Goal: Communication & Community: Ask a question

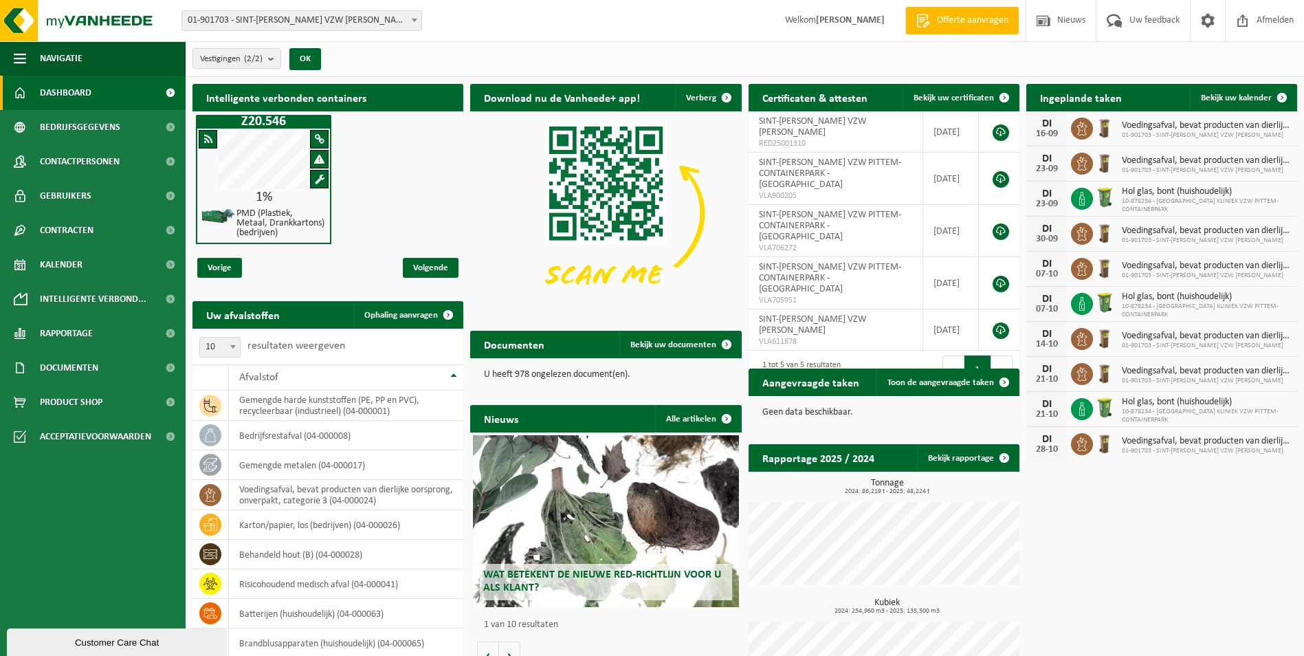
scroll to position [76, 0]
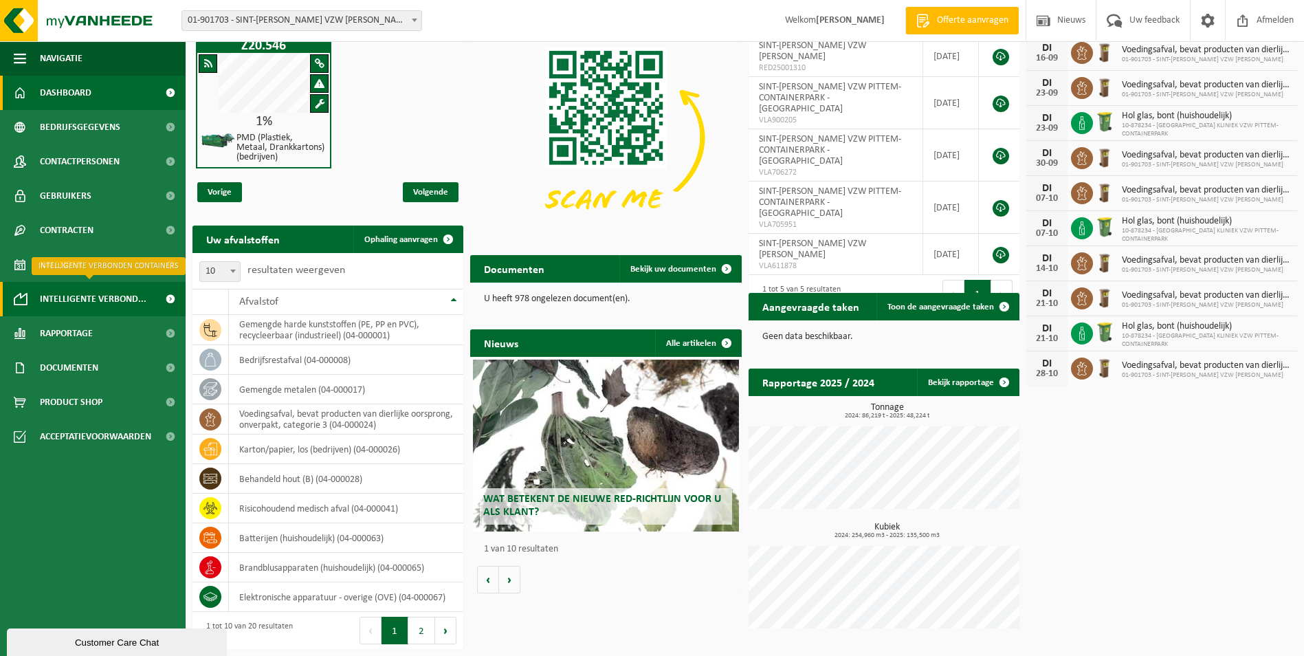
click at [79, 291] on span "Intelligente verbond..." at bounding box center [93, 299] width 107 height 34
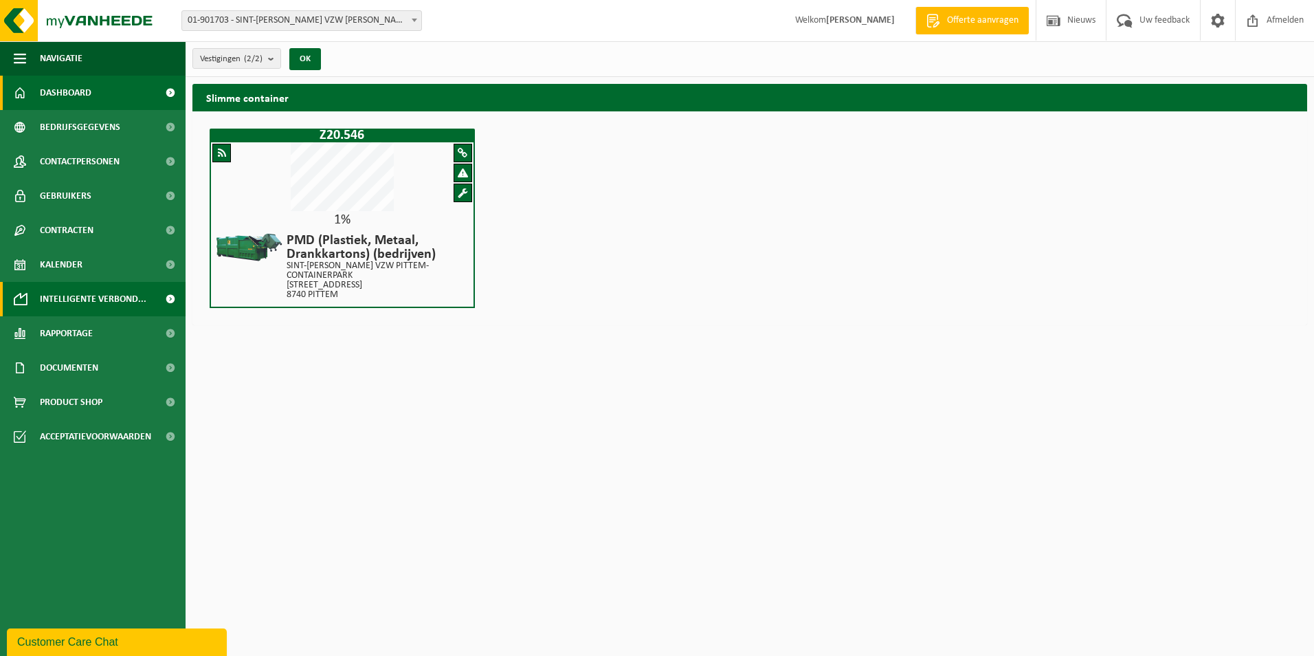
click at [103, 94] on link "Dashboard" at bounding box center [93, 93] width 186 height 34
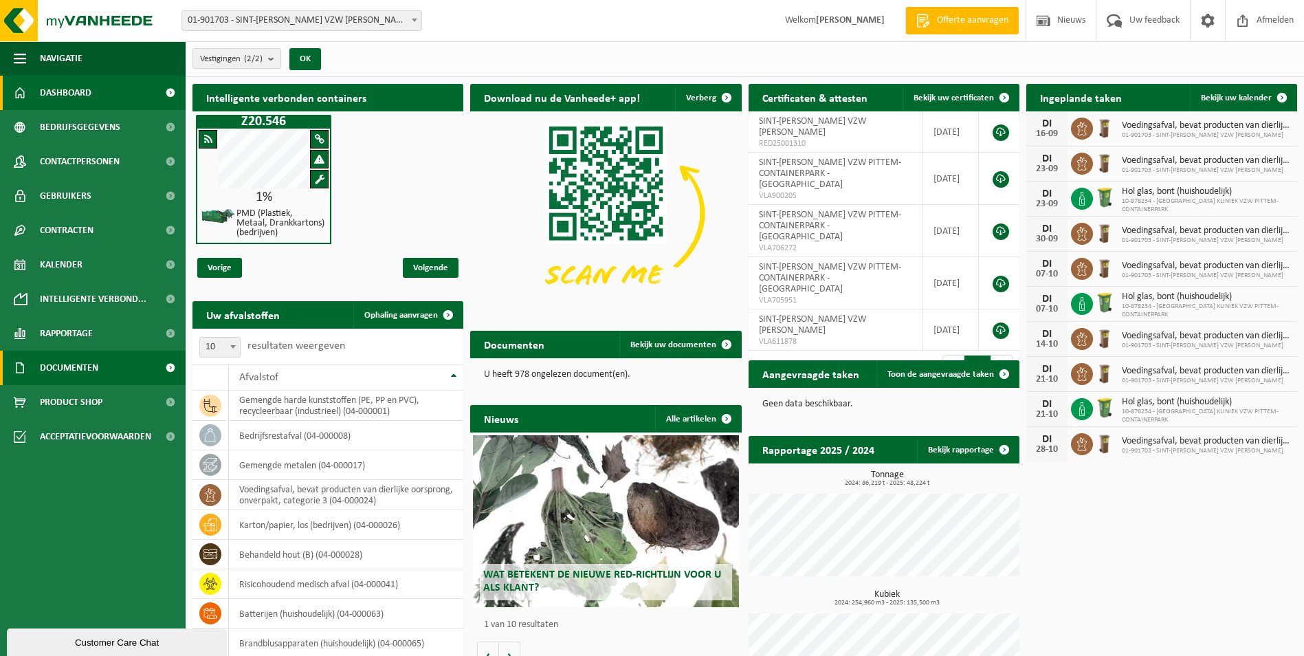
click at [72, 362] on span "Documenten" at bounding box center [69, 367] width 58 height 34
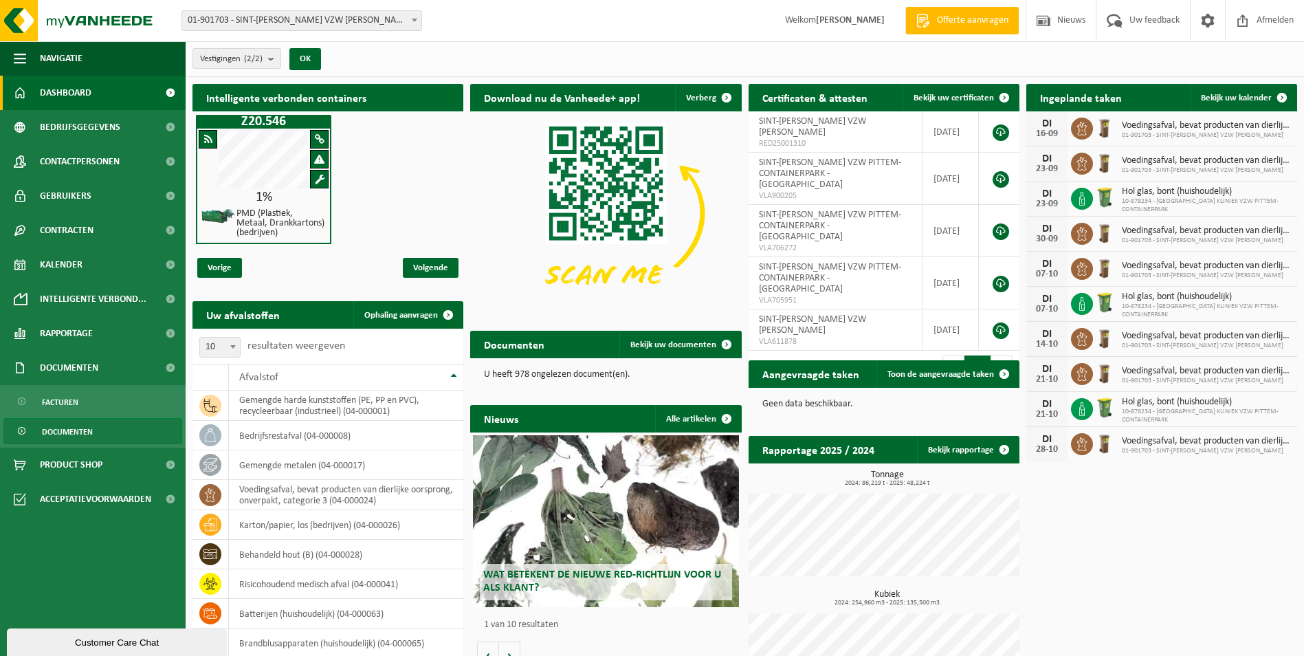
click at [66, 429] on span "Documenten" at bounding box center [67, 431] width 51 height 26
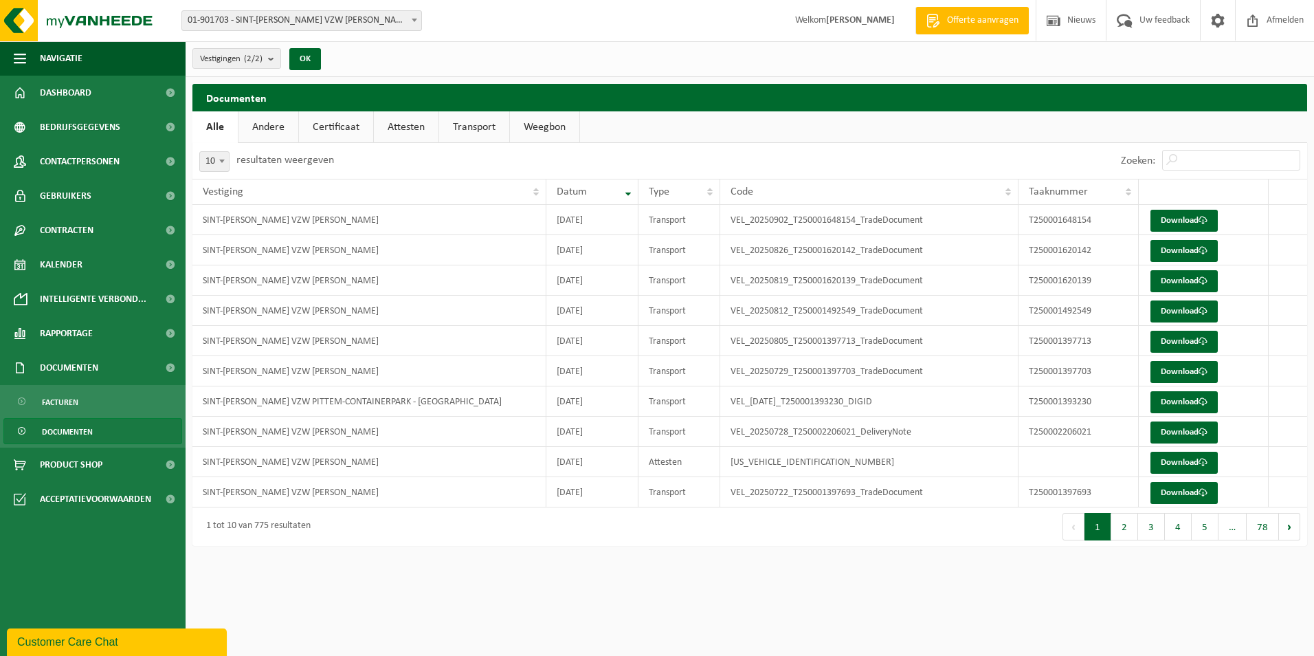
click at [90, 540] on ul "Navigatie Offerte aanvragen Nieuws Uw feedback Afmelden Dashboard Bedrijfsgegev…" at bounding box center [93, 348] width 186 height 614
click at [9, 54] on button "Navigatie" at bounding box center [93, 58] width 186 height 34
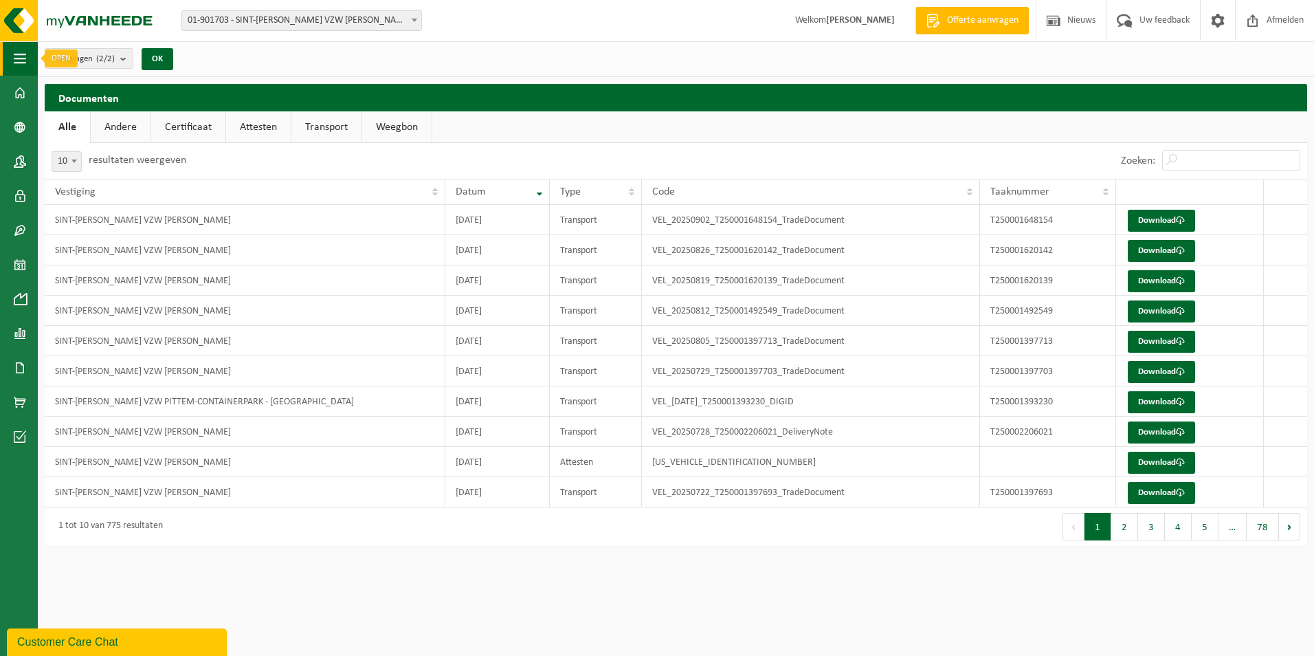
click at [13, 58] on button "Navigatie" at bounding box center [19, 58] width 38 height 34
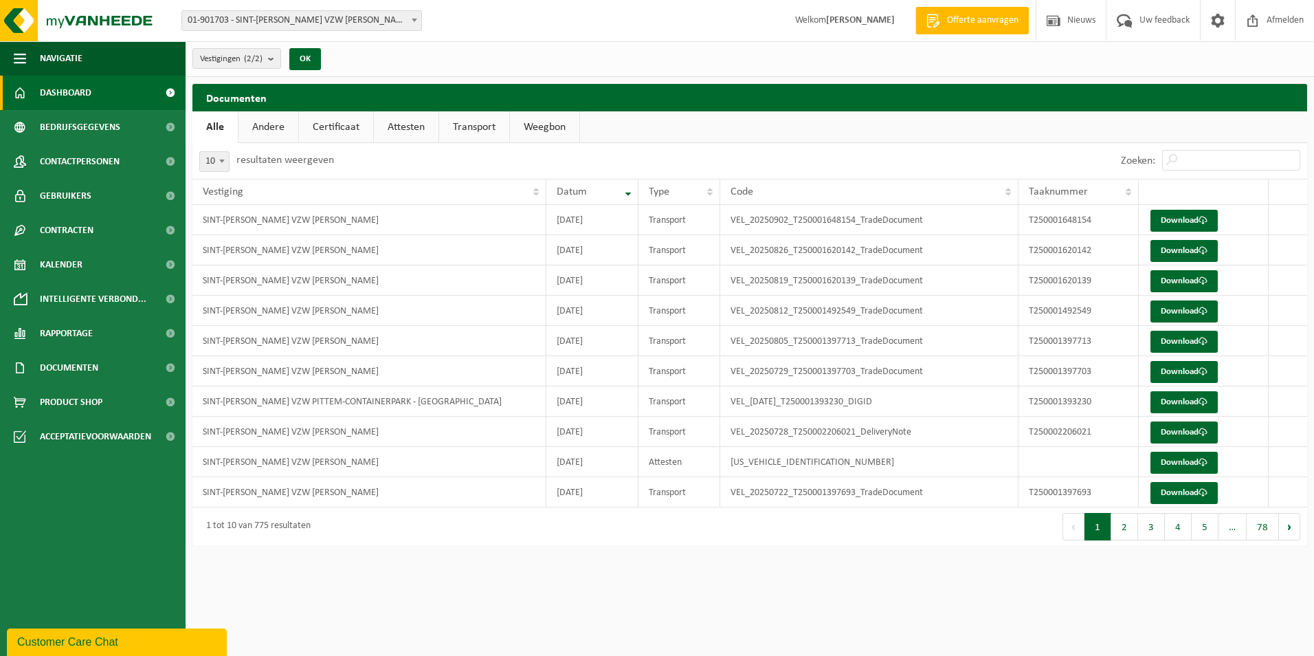
click at [22, 89] on span at bounding box center [20, 93] width 12 height 34
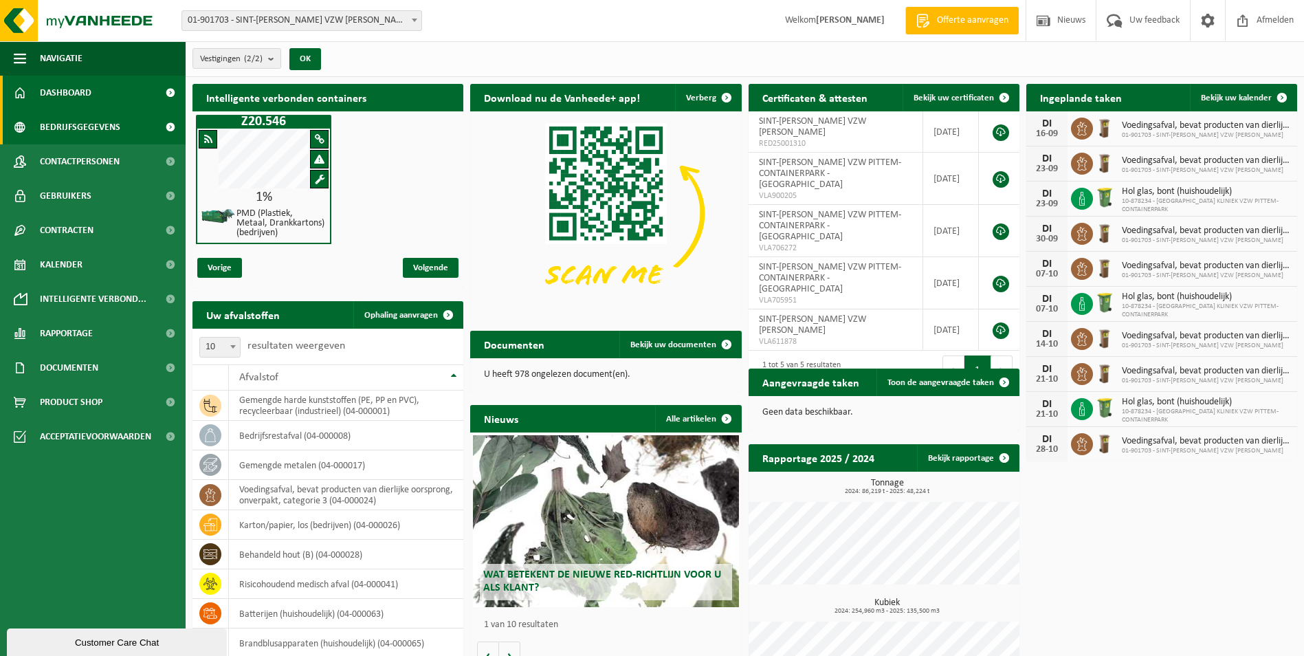
click at [102, 127] on span "Bedrijfsgegevens" at bounding box center [80, 127] width 80 height 34
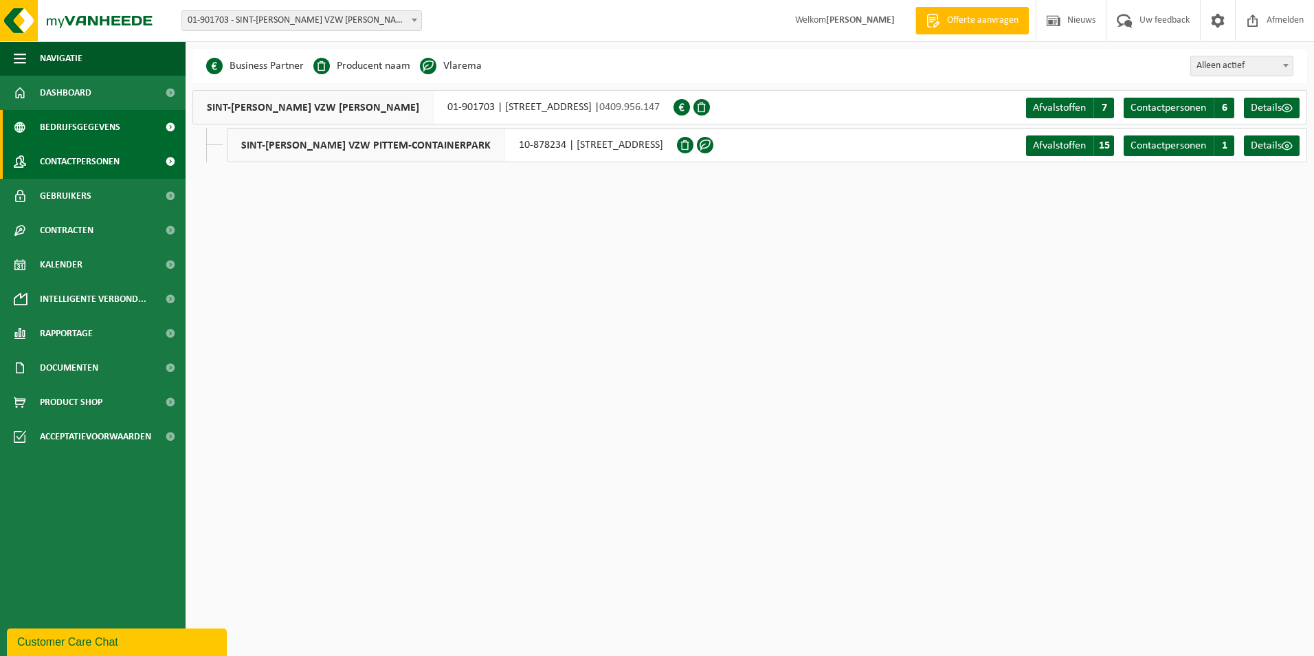
click at [79, 169] on span "Contactpersonen" at bounding box center [80, 161] width 80 height 34
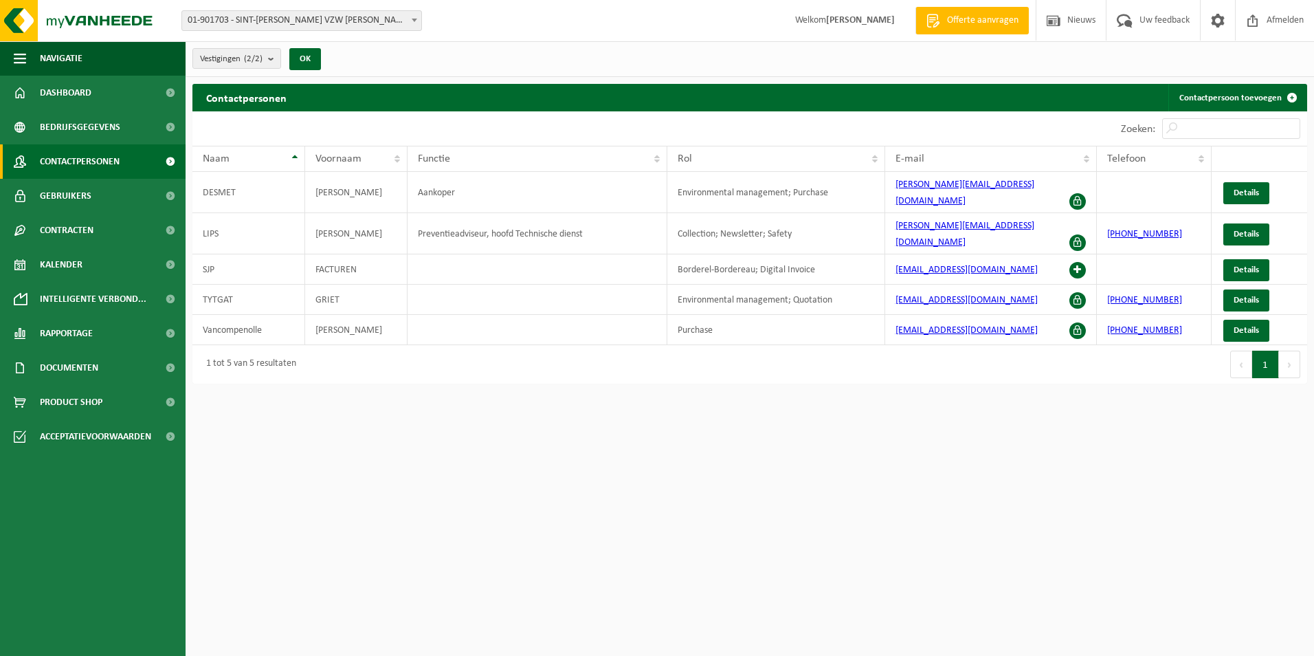
click at [73, 194] on span "Gebruikers" at bounding box center [66, 196] width 52 height 34
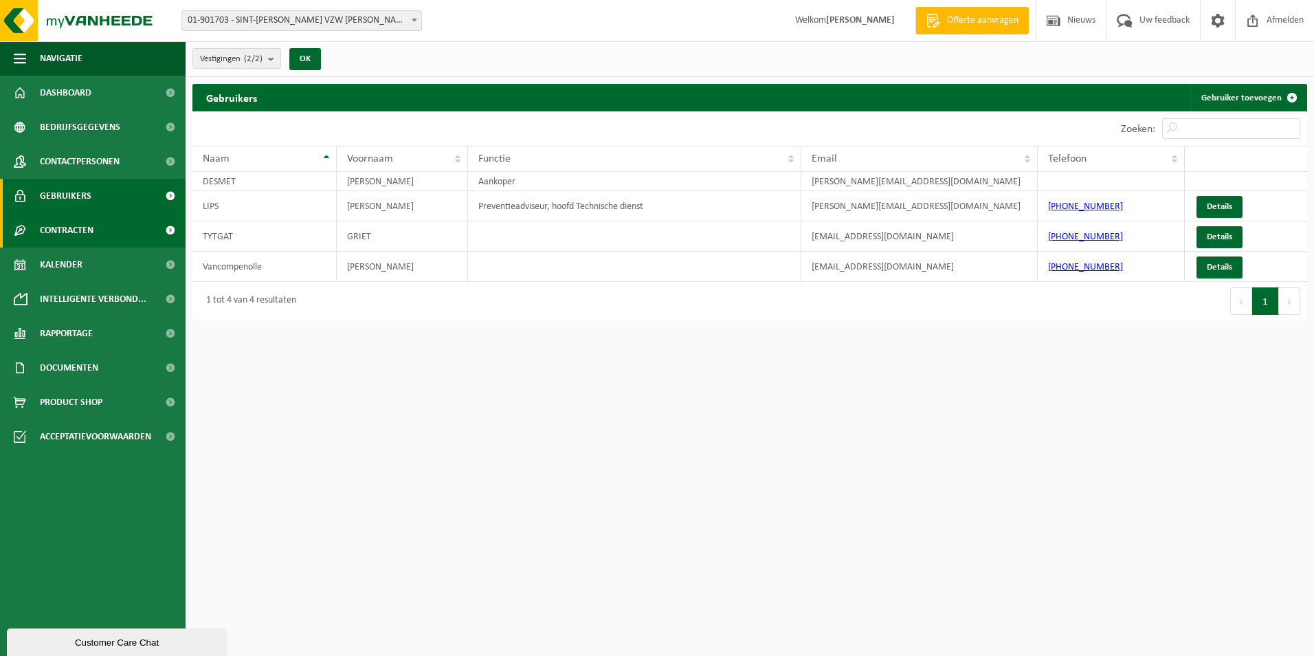
click at [60, 226] on span "Contracten" at bounding box center [67, 230] width 54 height 34
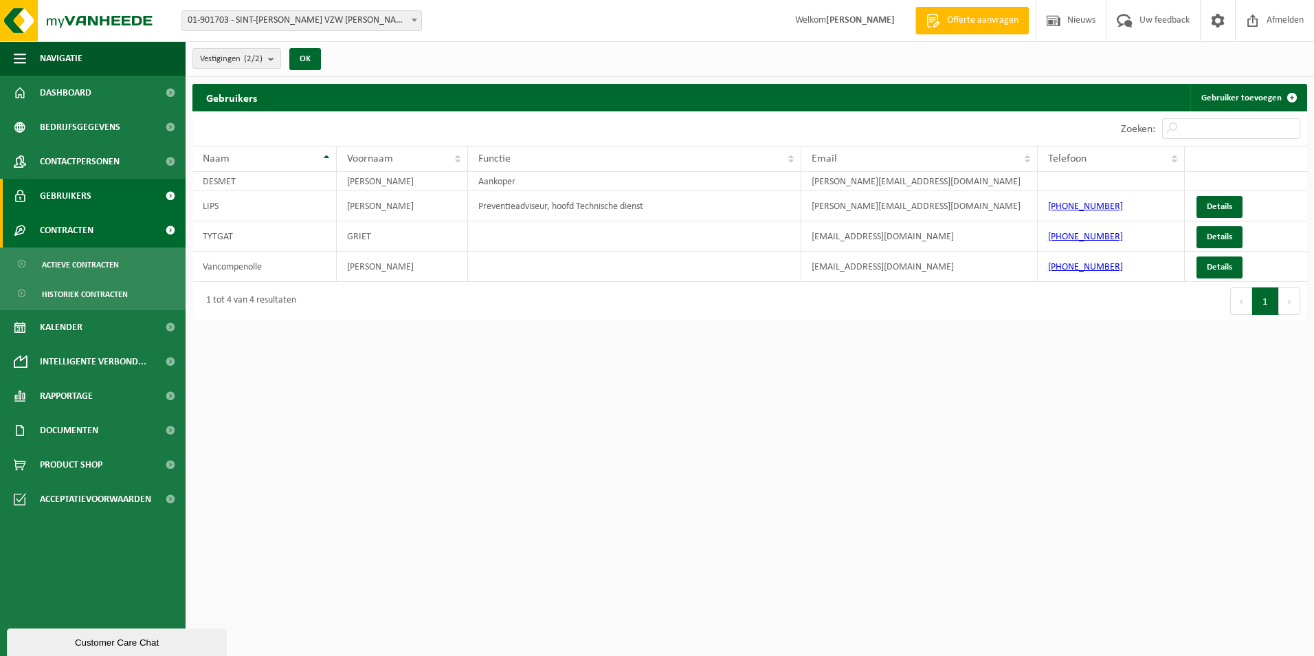
click at [60, 226] on span "Contracten" at bounding box center [67, 230] width 54 height 34
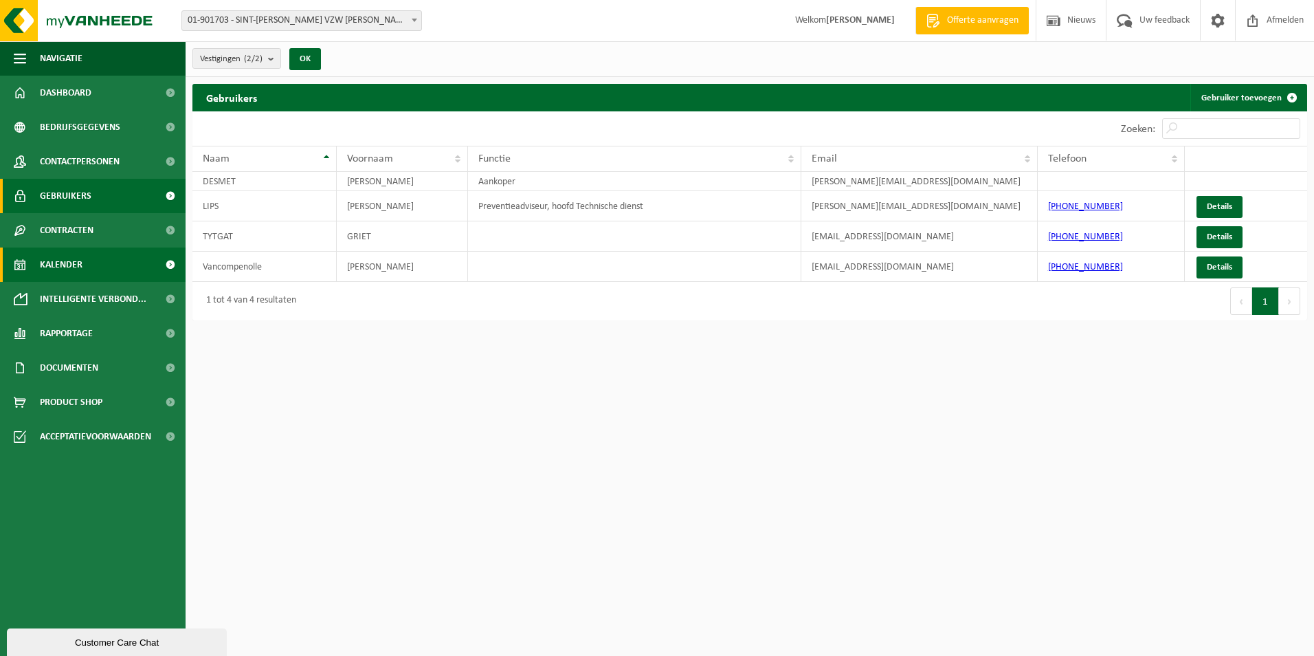
click at [47, 258] on span "Kalender" at bounding box center [61, 264] width 43 height 34
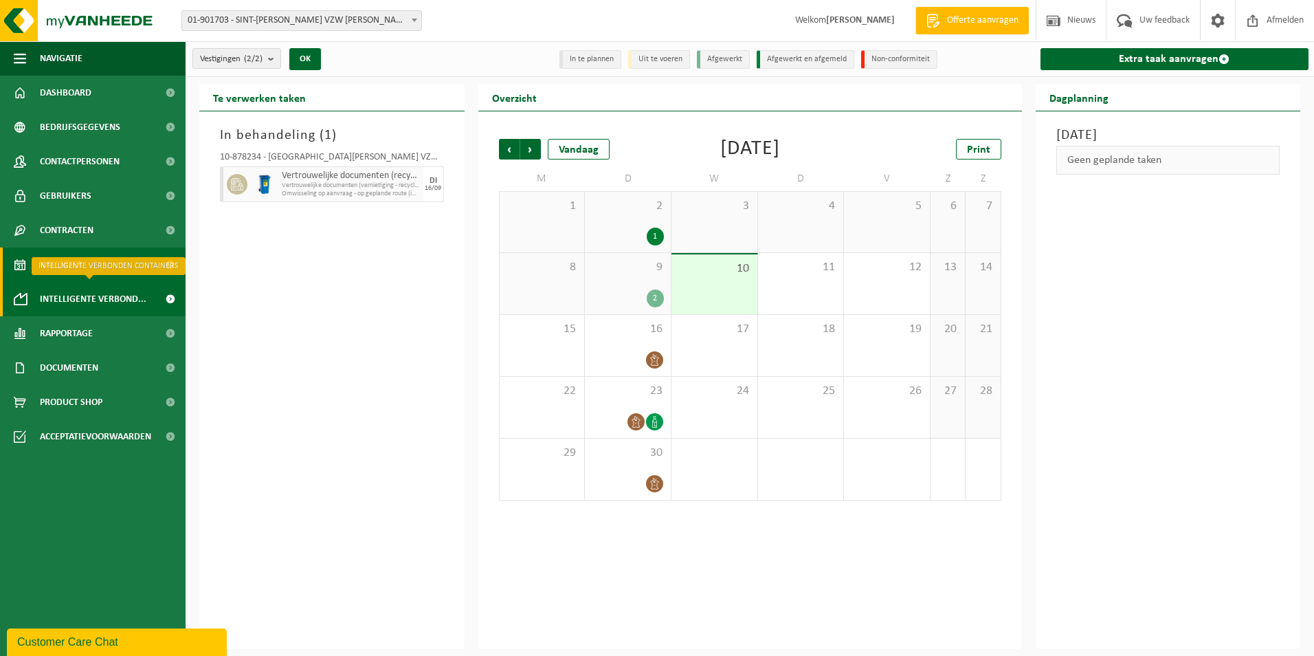
click at [104, 306] on span "Intelligente verbond..." at bounding box center [93, 299] width 107 height 34
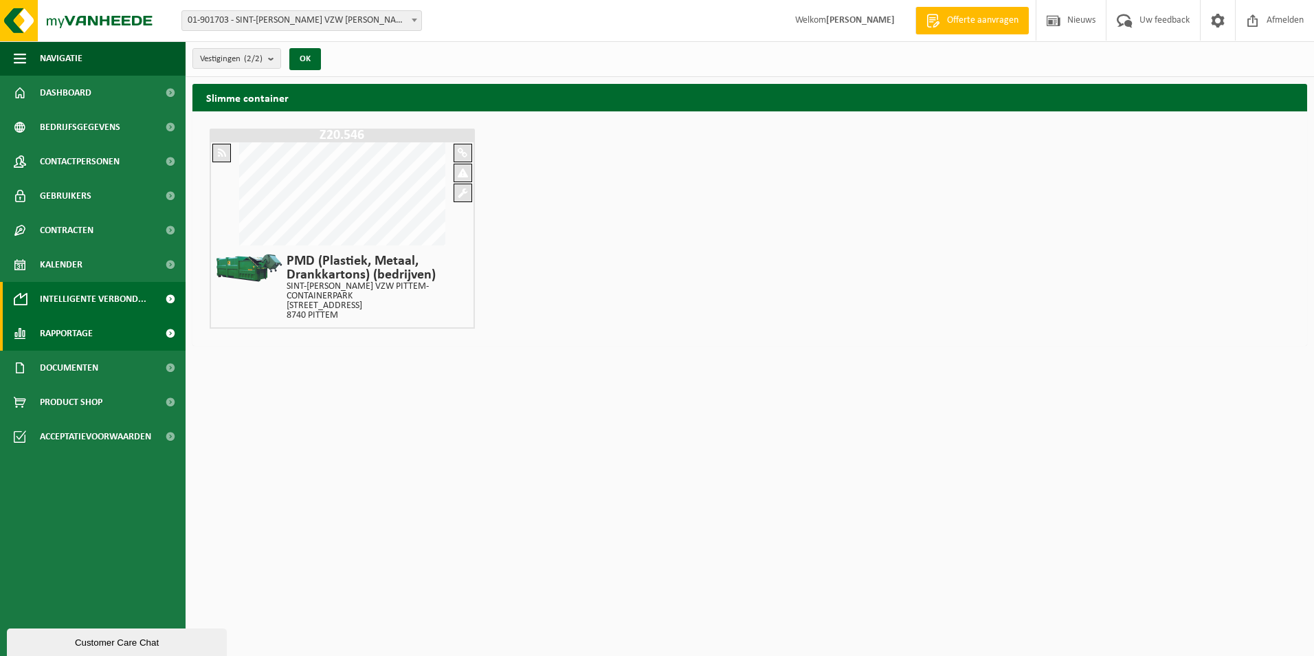
click at [97, 328] on link "Rapportage" at bounding box center [93, 333] width 186 height 34
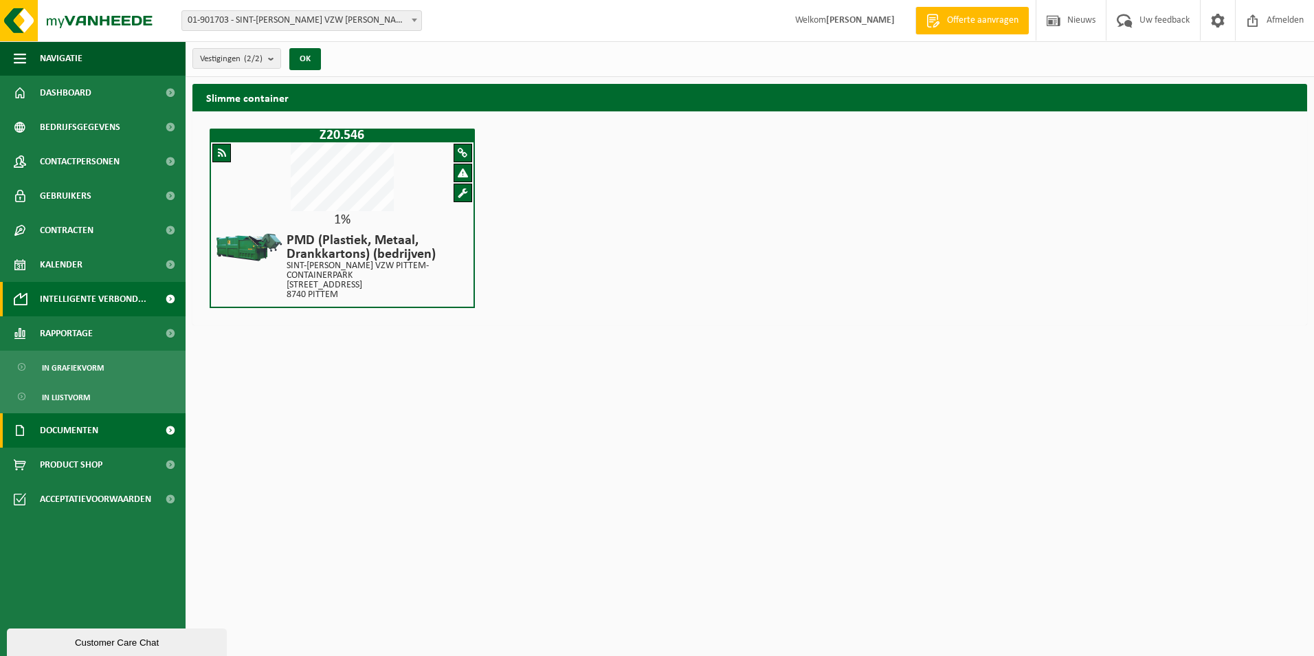
click at [76, 434] on span "Documenten" at bounding box center [69, 430] width 58 height 34
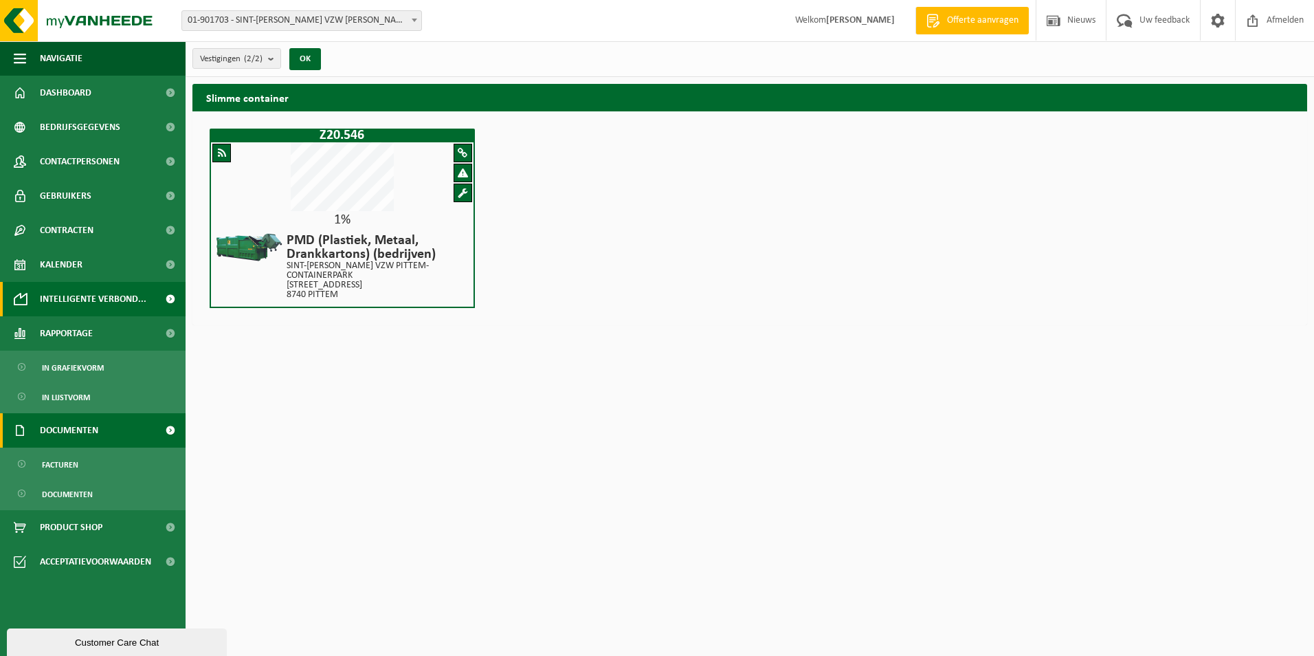
click at [76, 434] on span "Documenten" at bounding box center [69, 430] width 58 height 34
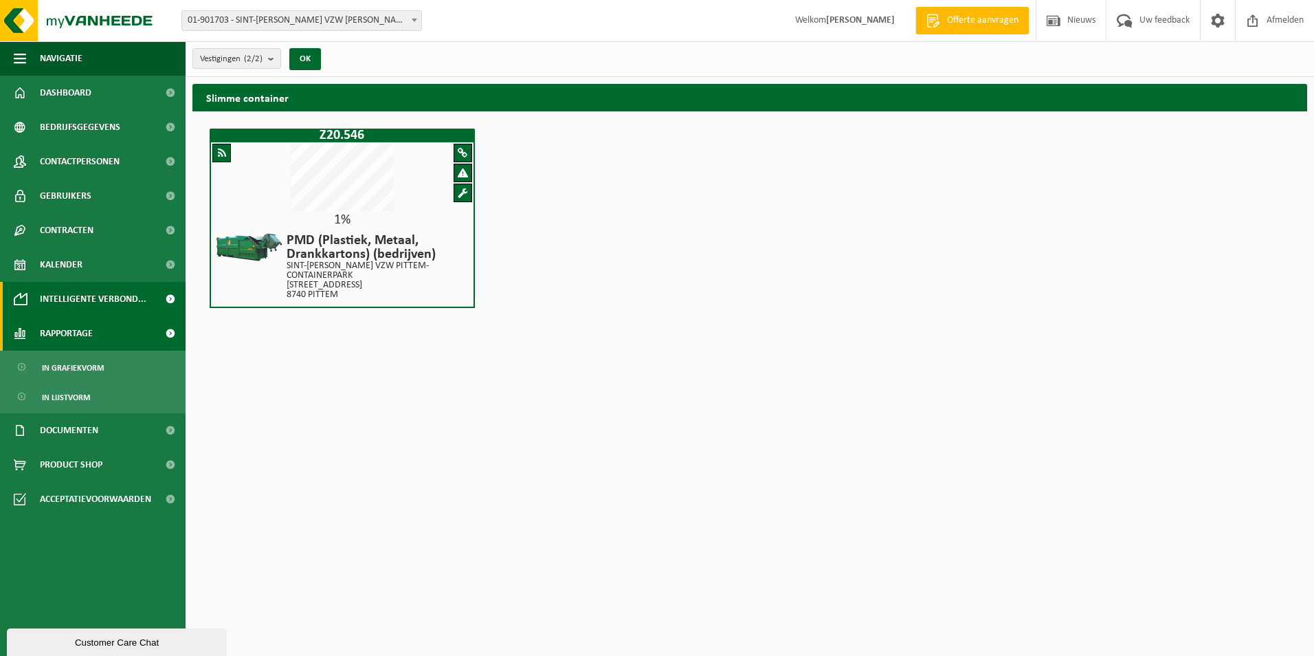
click at [62, 330] on span "Rapportage" at bounding box center [66, 333] width 53 height 34
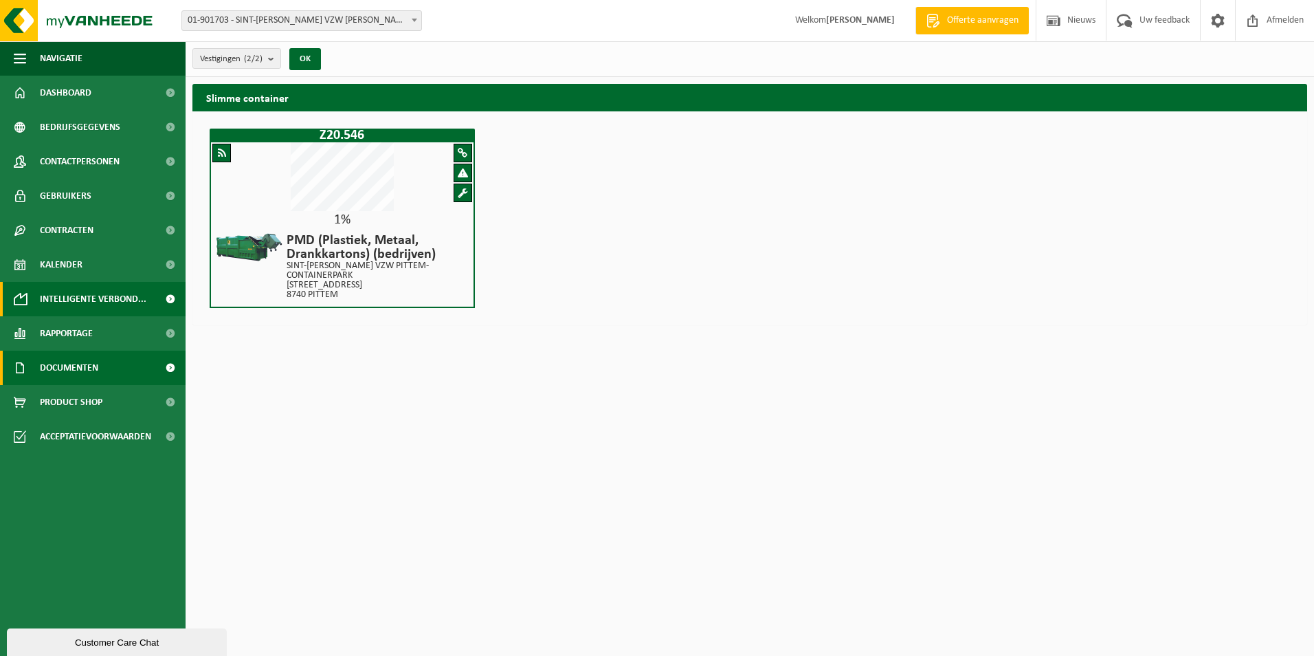
click at [70, 368] on span "Documenten" at bounding box center [69, 367] width 58 height 34
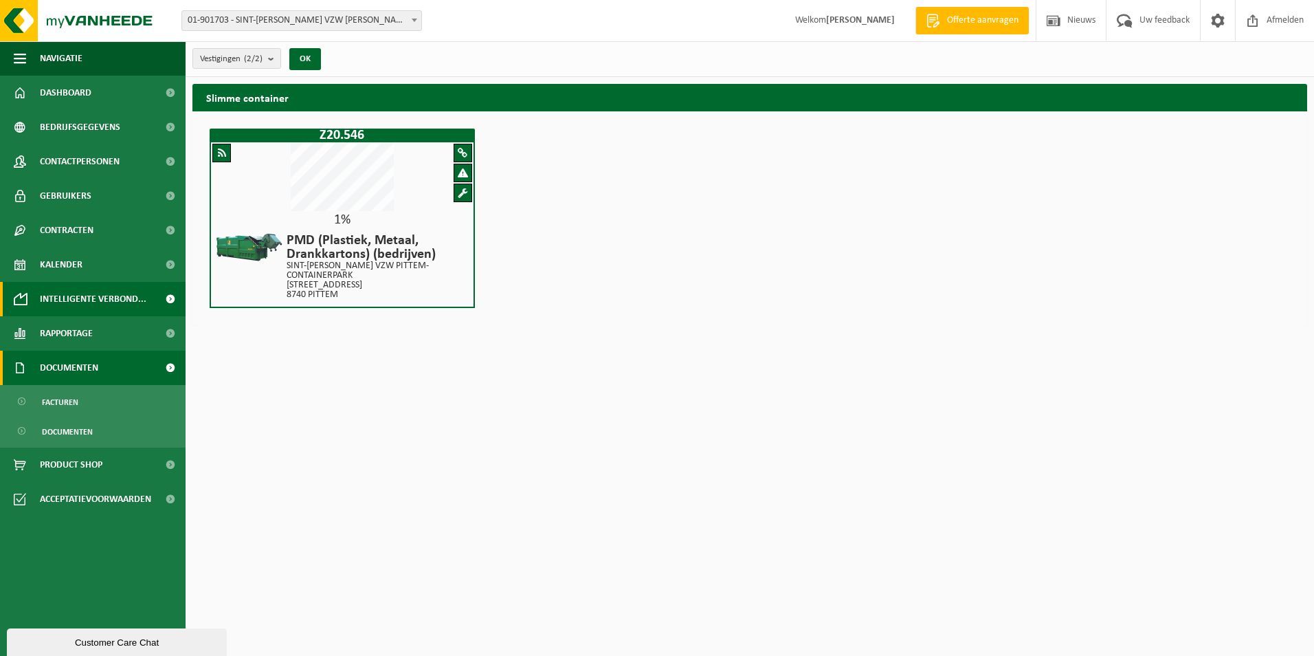
click at [70, 368] on span "Documenten" at bounding box center [69, 367] width 58 height 34
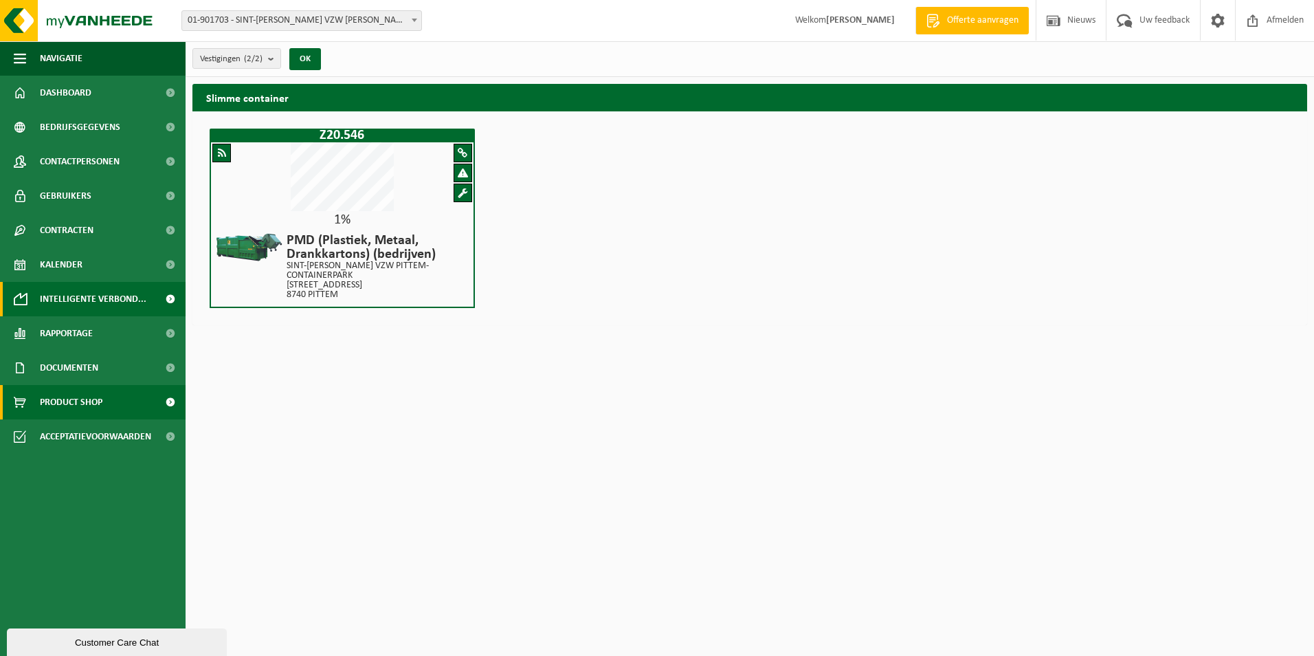
click at [71, 401] on span "Product Shop" at bounding box center [71, 402] width 63 height 34
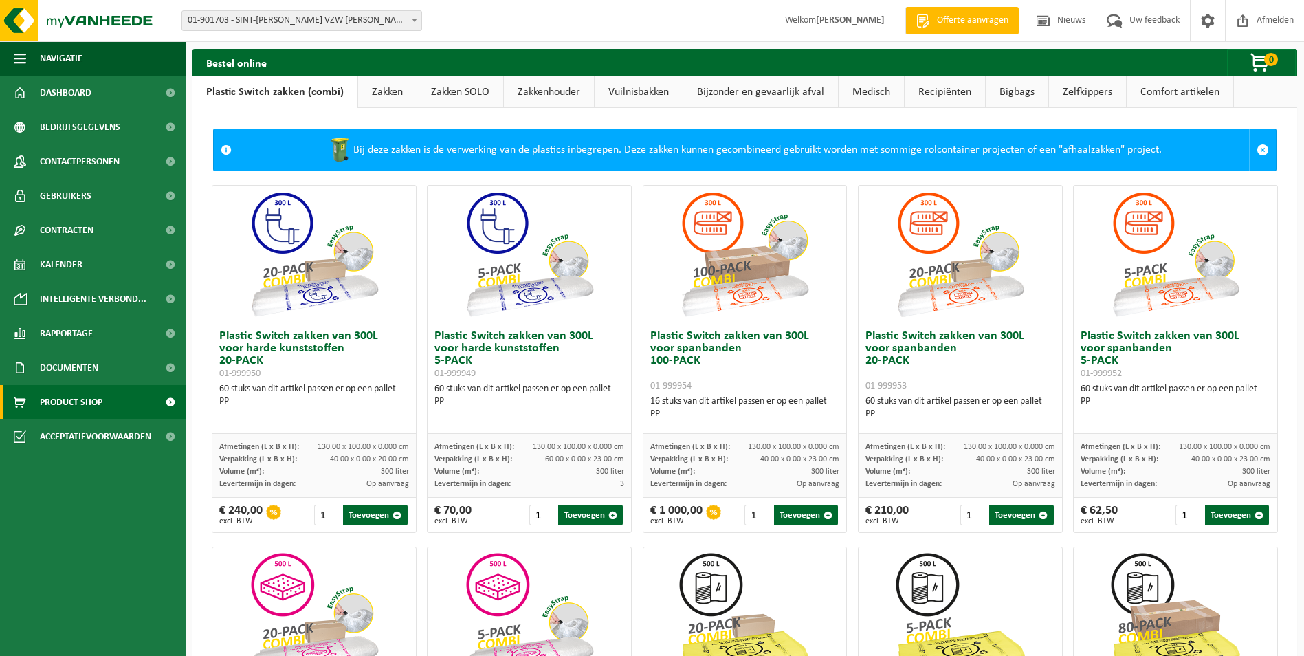
click at [71, 401] on span "Product Shop" at bounding box center [71, 402] width 63 height 34
click at [87, 440] on span "Acceptatievoorwaarden" at bounding box center [95, 436] width 111 height 34
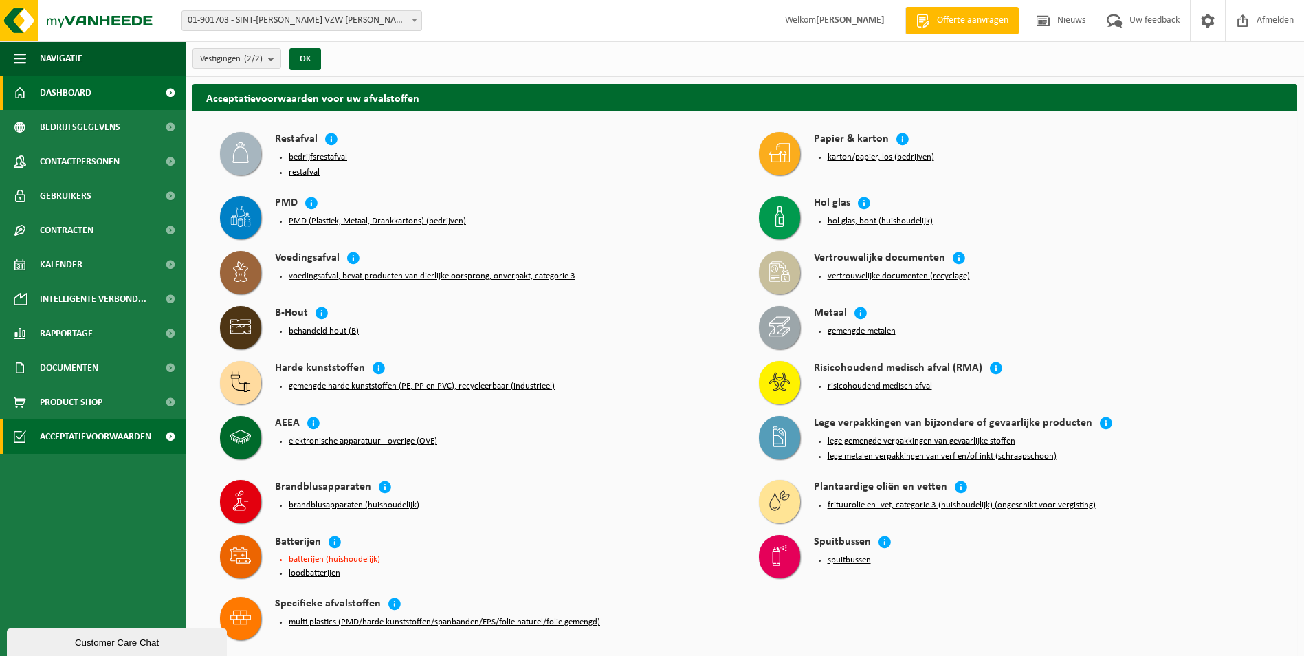
click at [69, 96] on span "Dashboard" at bounding box center [66, 93] width 52 height 34
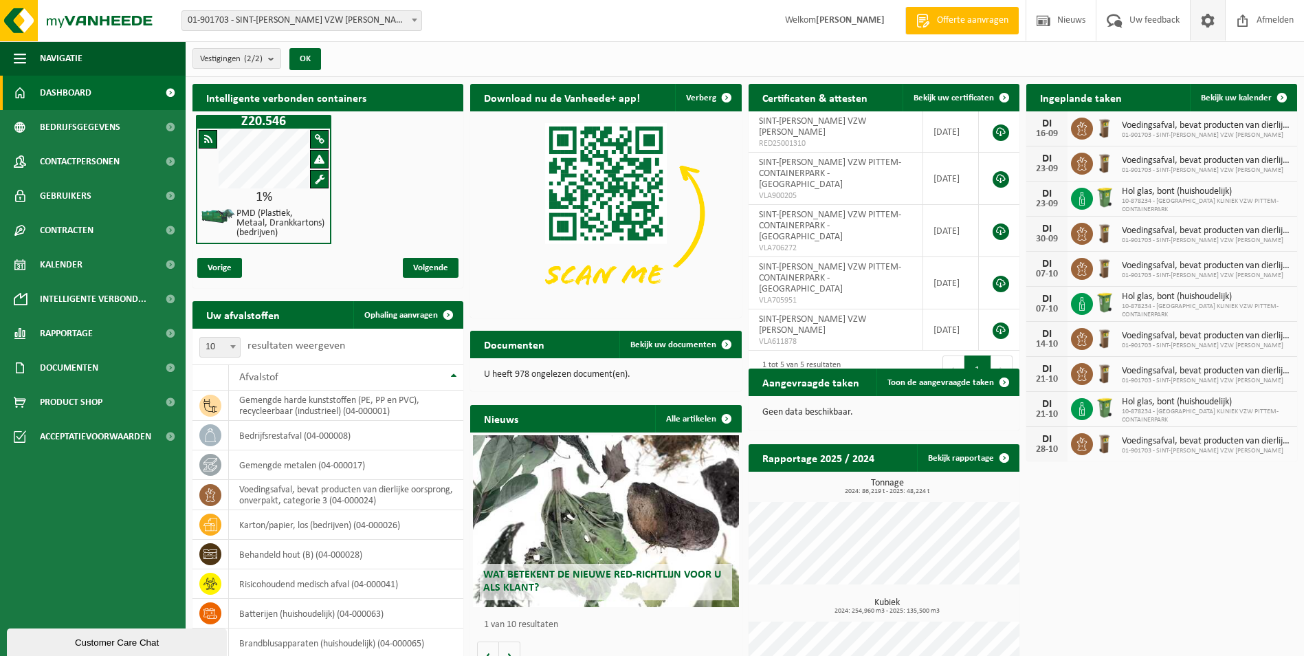
click at [1212, 18] on span at bounding box center [1207, 20] width 21 height 41
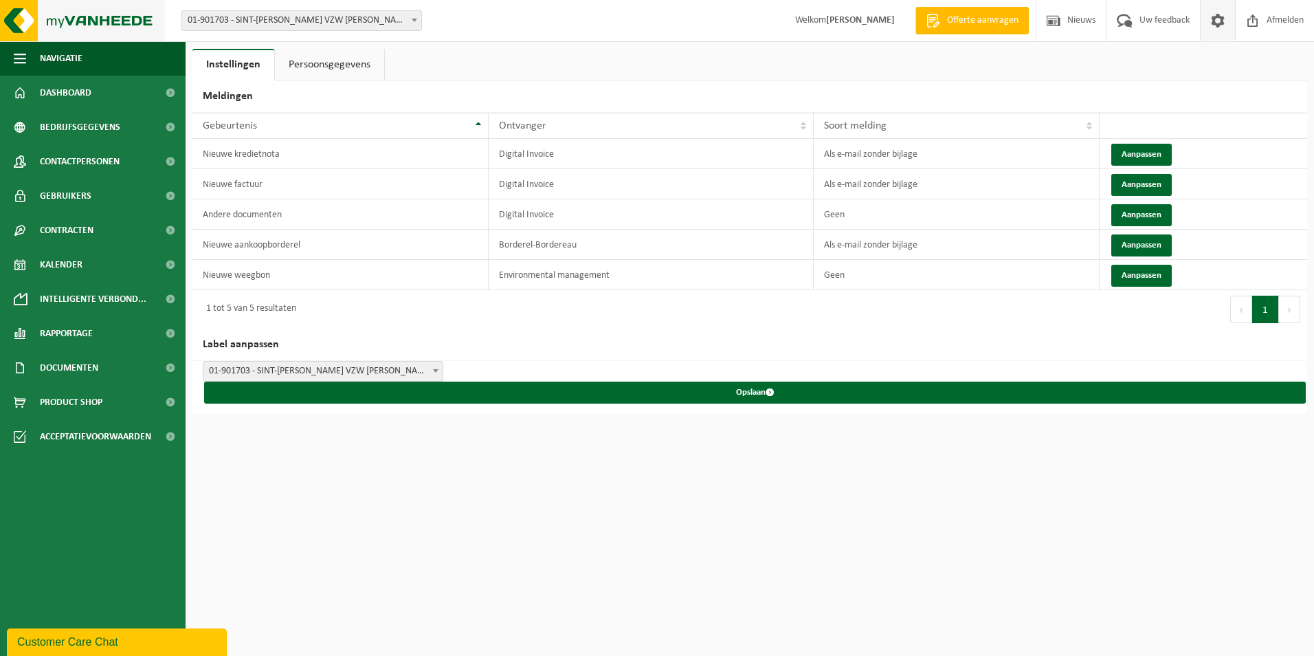
click at [71, 23] on img at bounding box center [82, 20] width 165 height 41
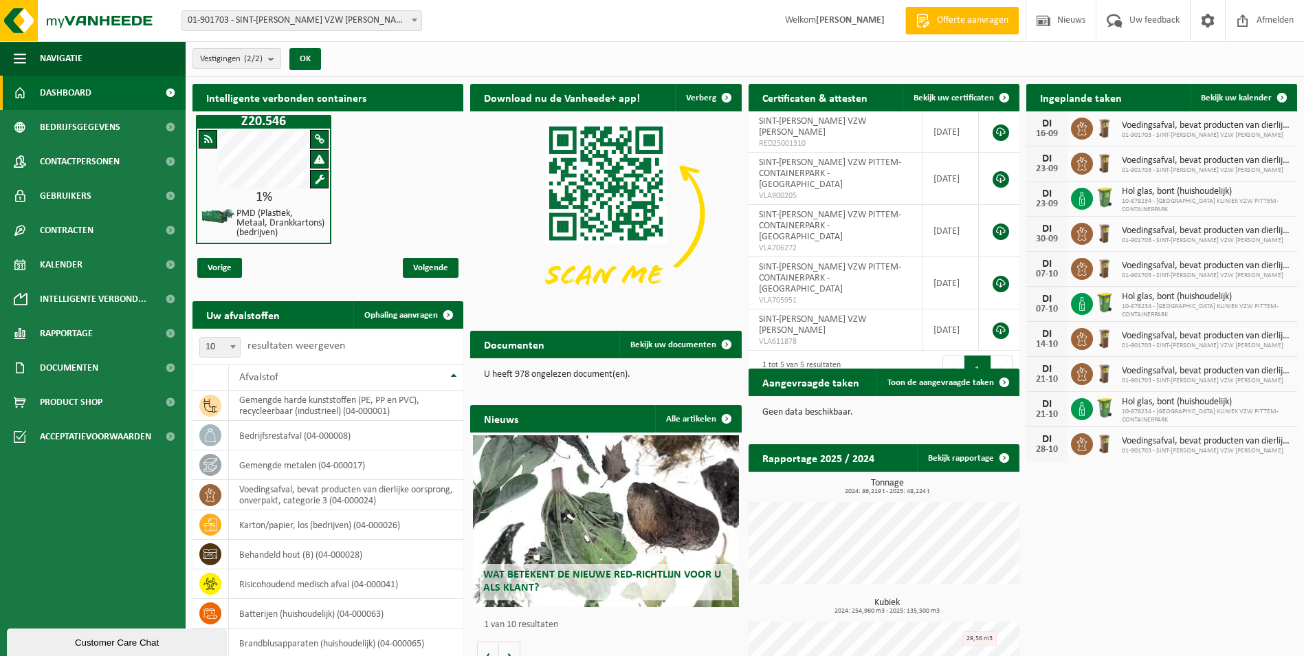
scroll to position [76, 0]
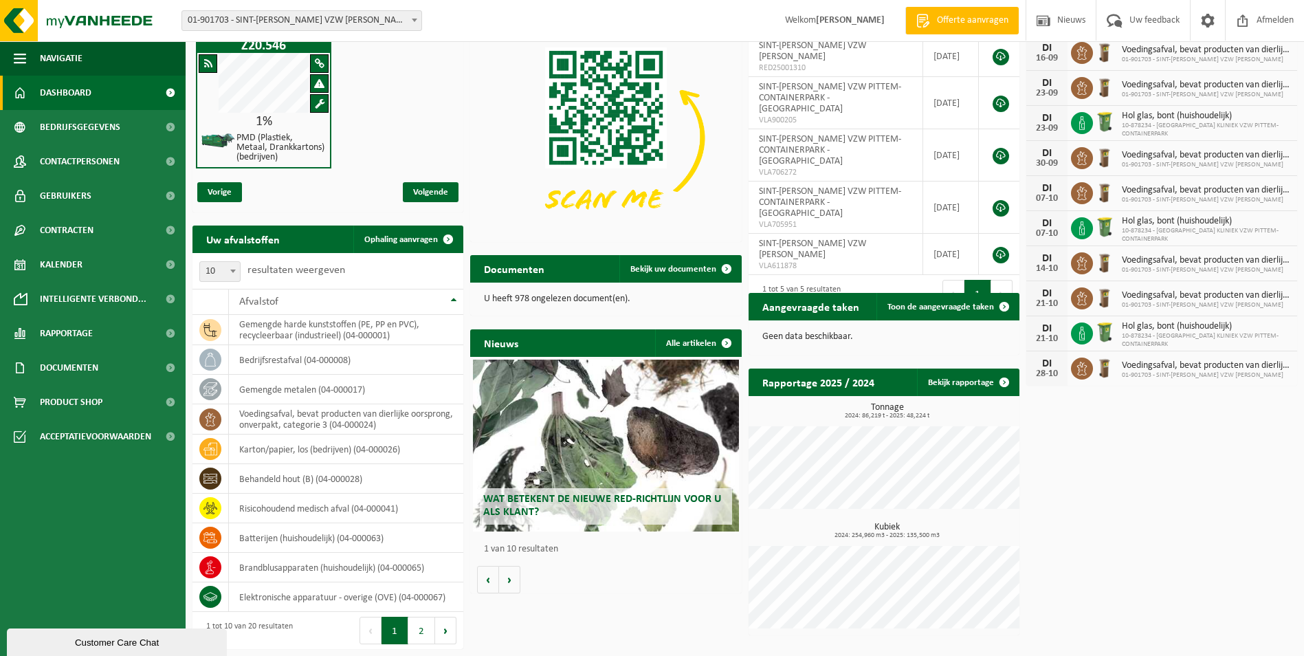
click at [76, 637] on div "Customer Care Chat" at bounding box center [116, 642] width 199 height 10
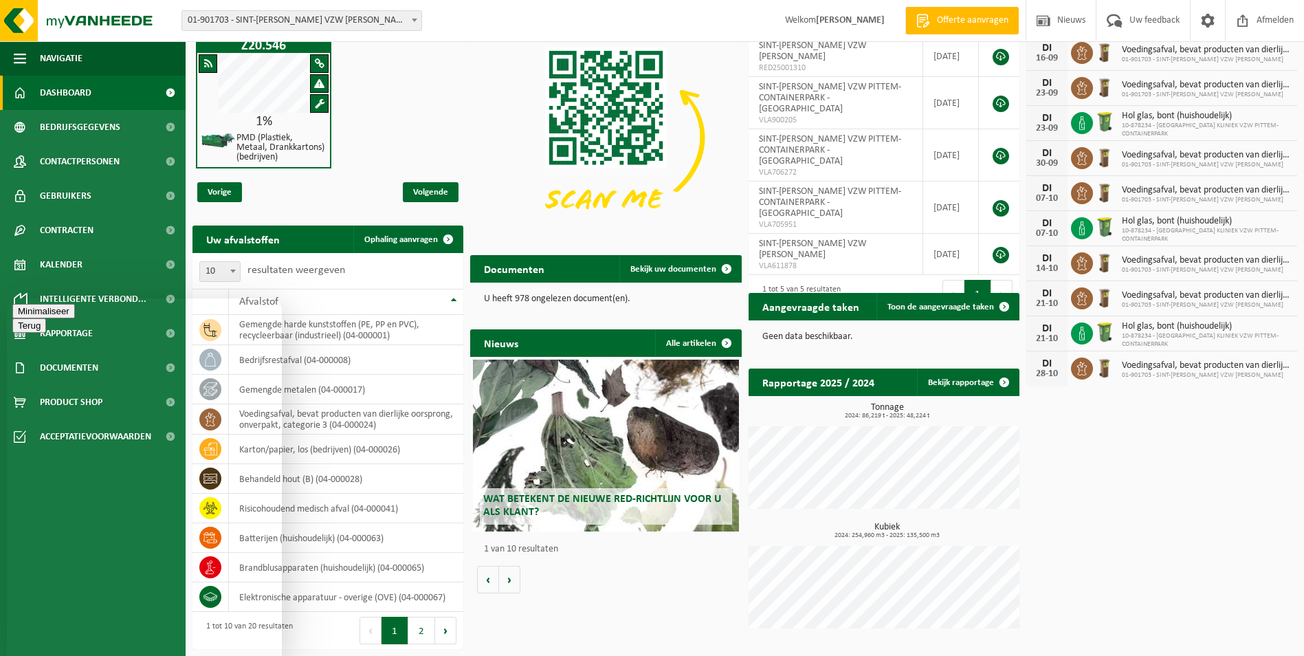
type textarea "H"
type textarea "Wij hebben een tijd geleden een mail ontvangen met de melding dat wij een RED-v…"
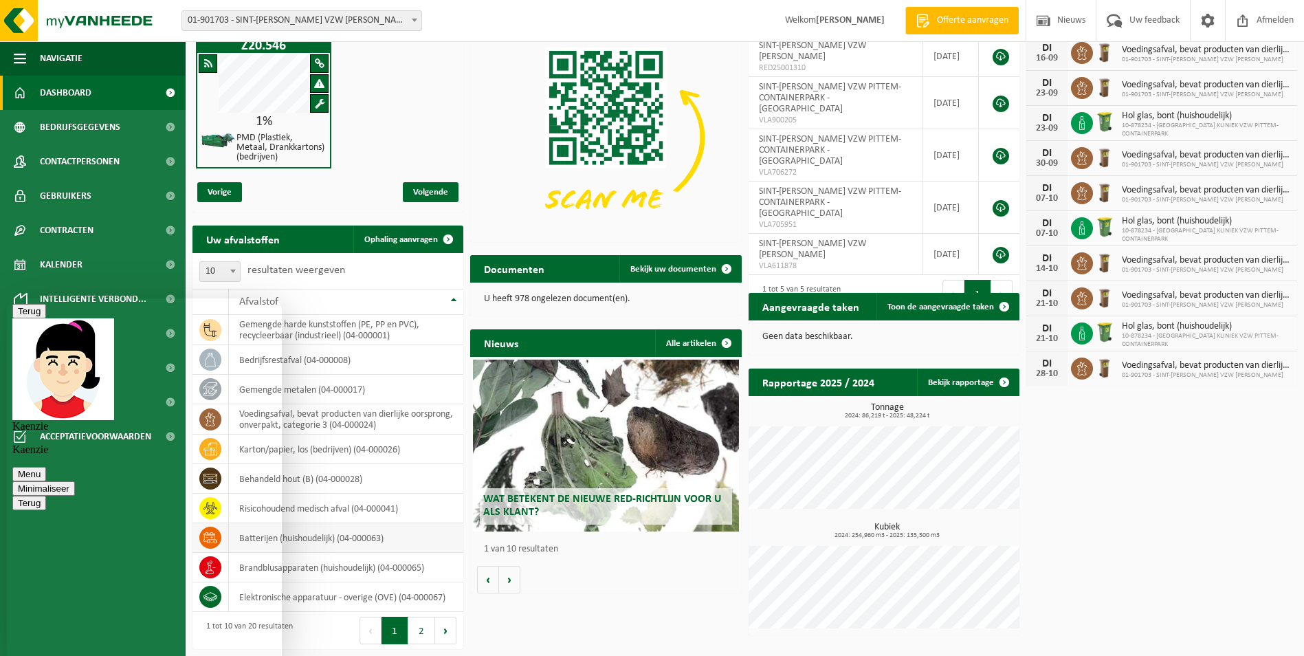
scroll to position [70, 0]
type textarea "T"
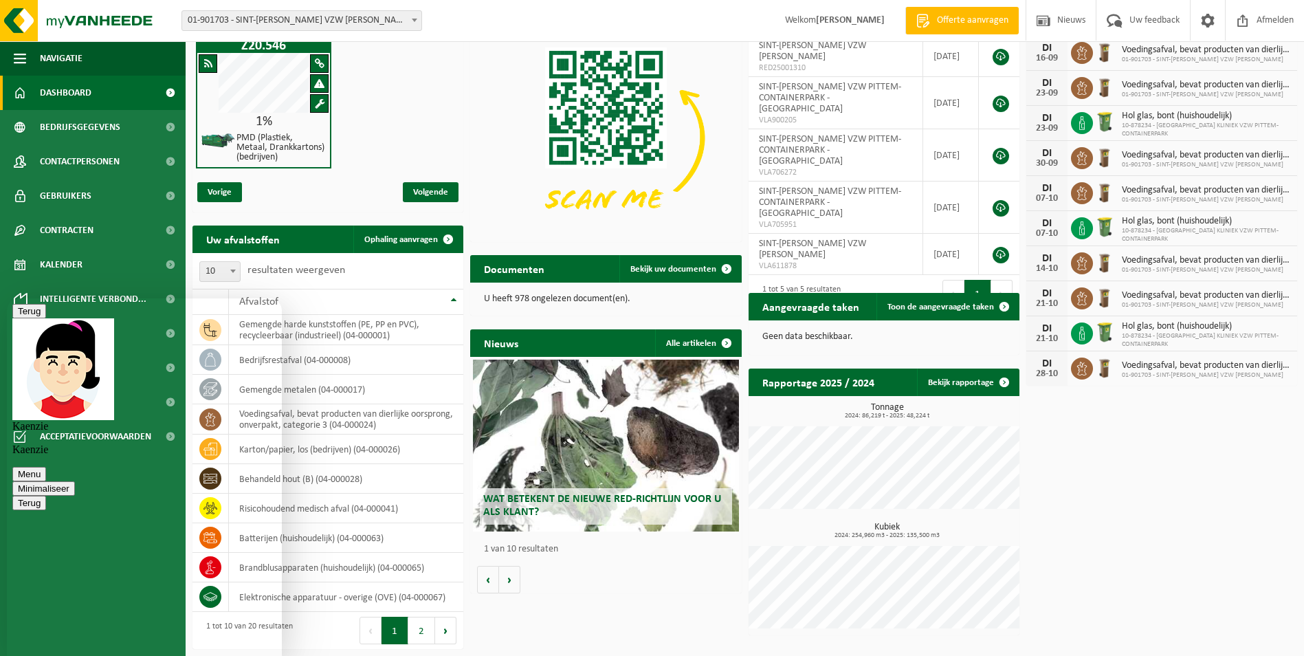
type textarea "Top. Ik herinner me dat ik een tijd geleden een lijst had ingevuld maar ik heri…"
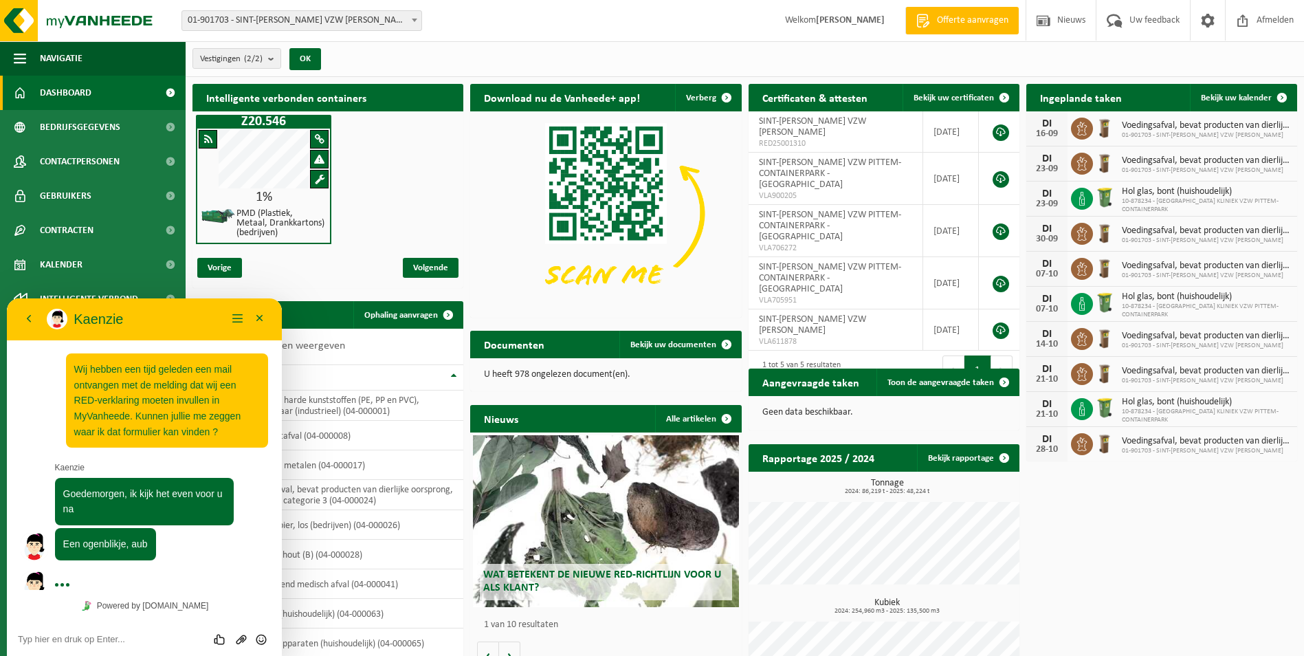
scroll to position [20, 0]
